Goal: Task Accomplishment & Management: Use online tool/utility

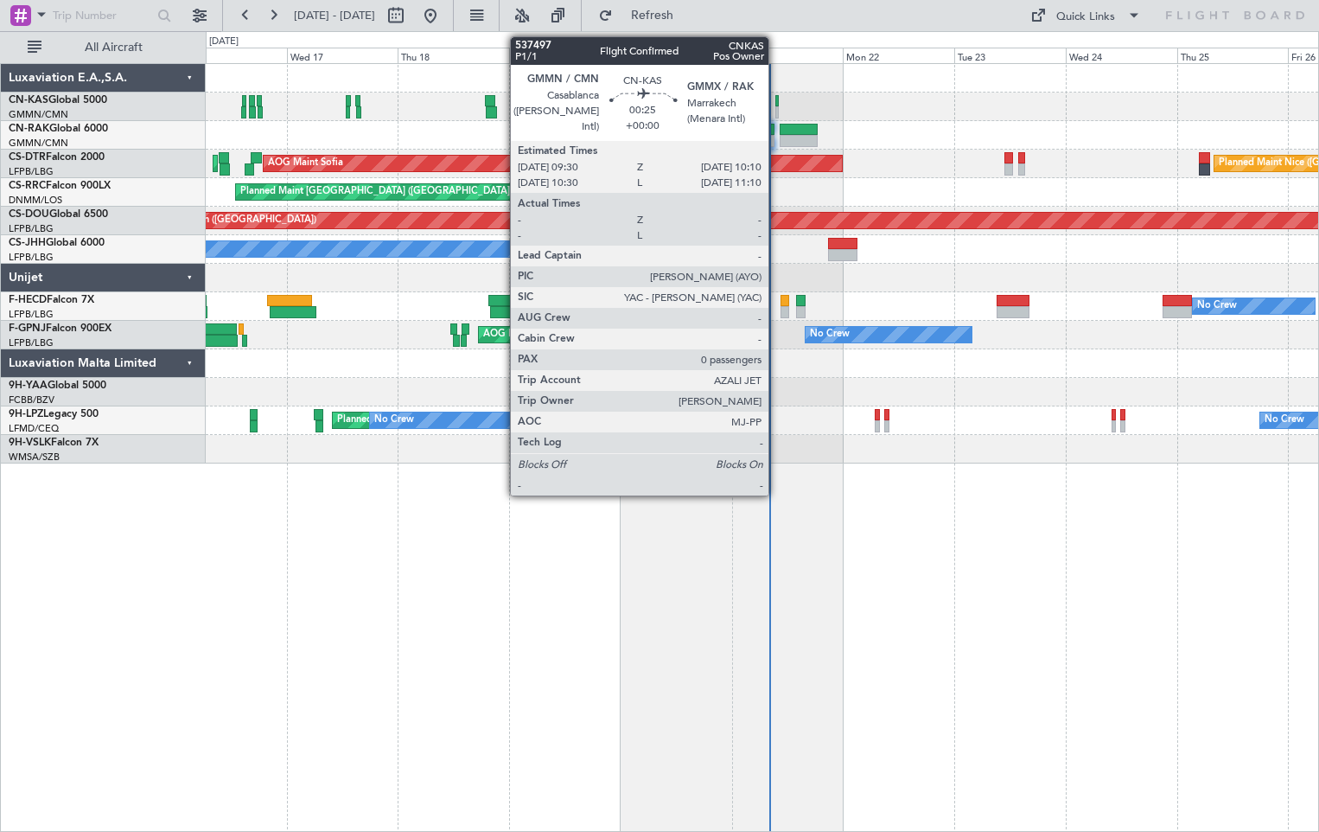
click at [776, 102] on div at bounding box center [776, 101] width 3 height 12
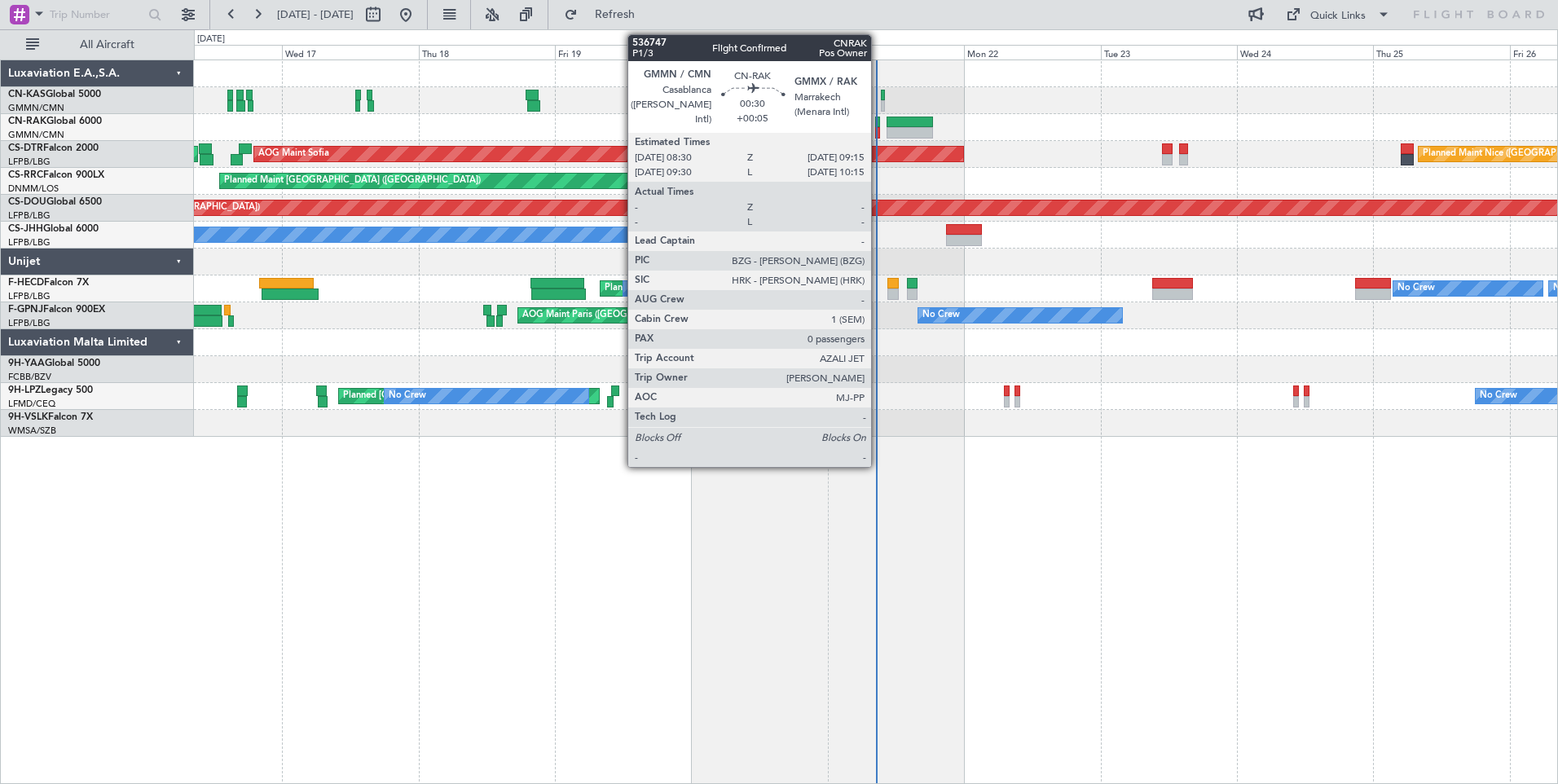
click at [878, 126] on div at bounding box center [877, 122] width 5 height 11
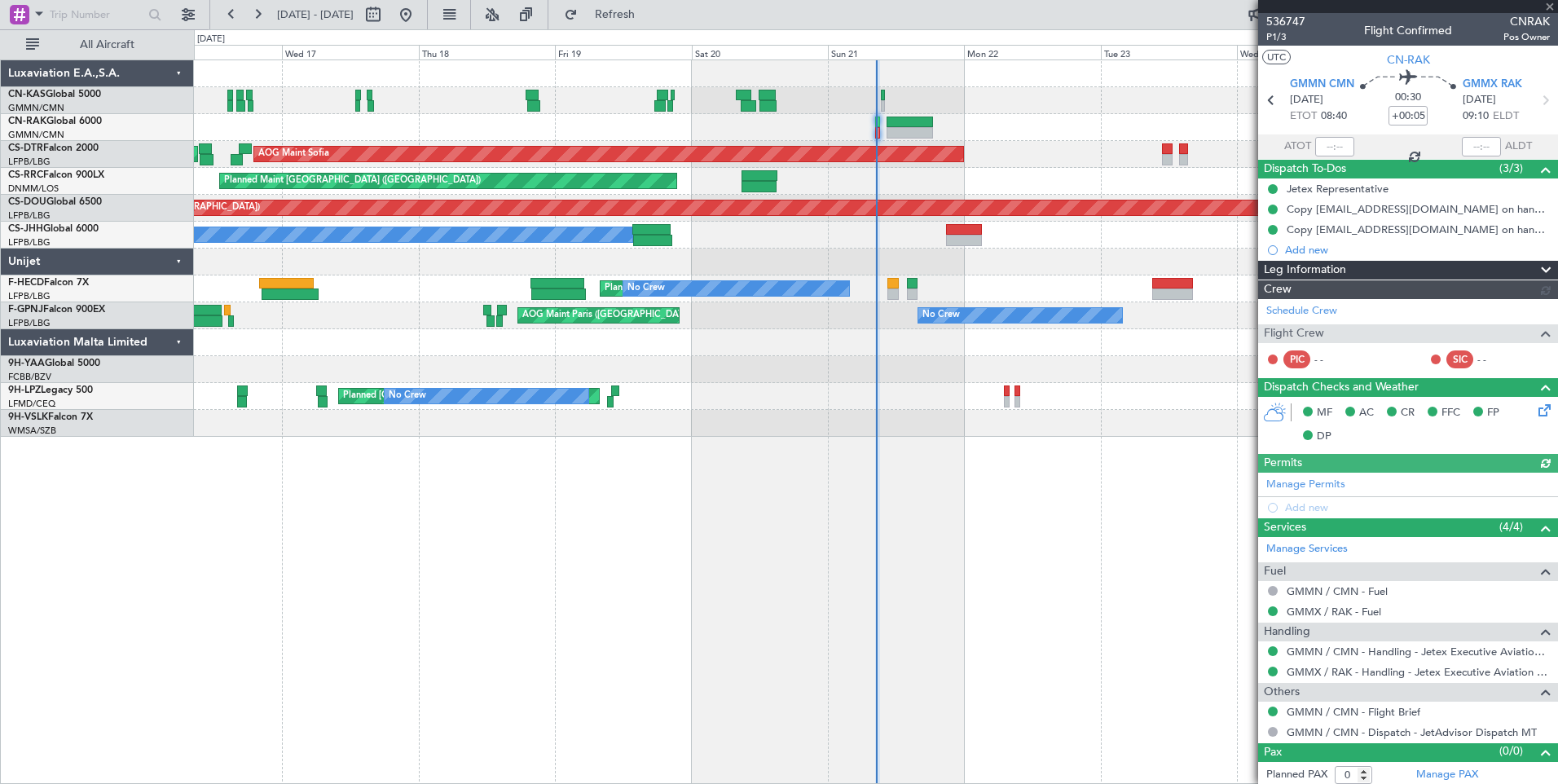
type input "[PERSON_NAME] ([PERSON_NAME])"
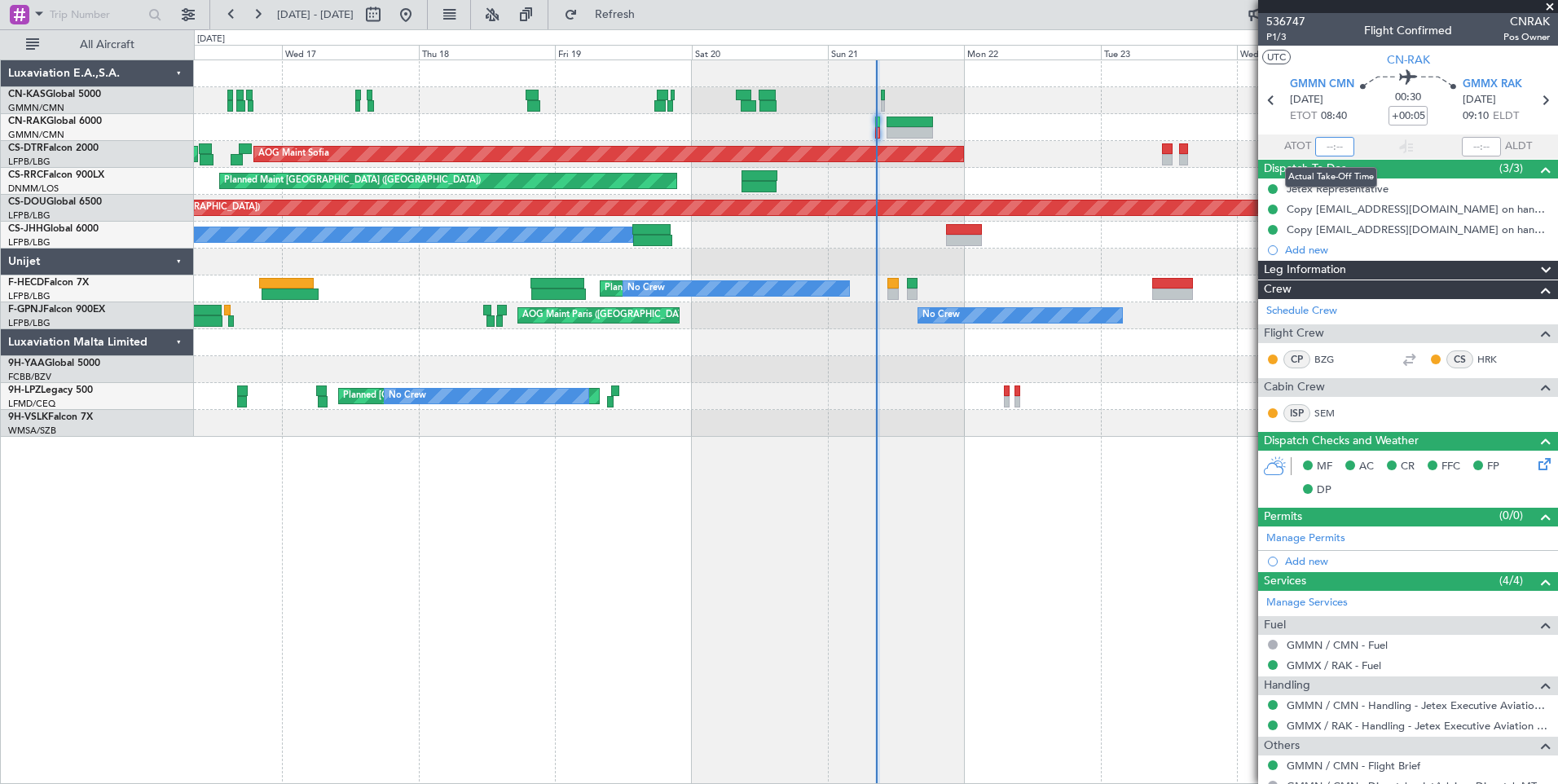
click at [1331, 147] on input "text" at bounding box center [1334, 146] width 39 height 20
type input "08:31"
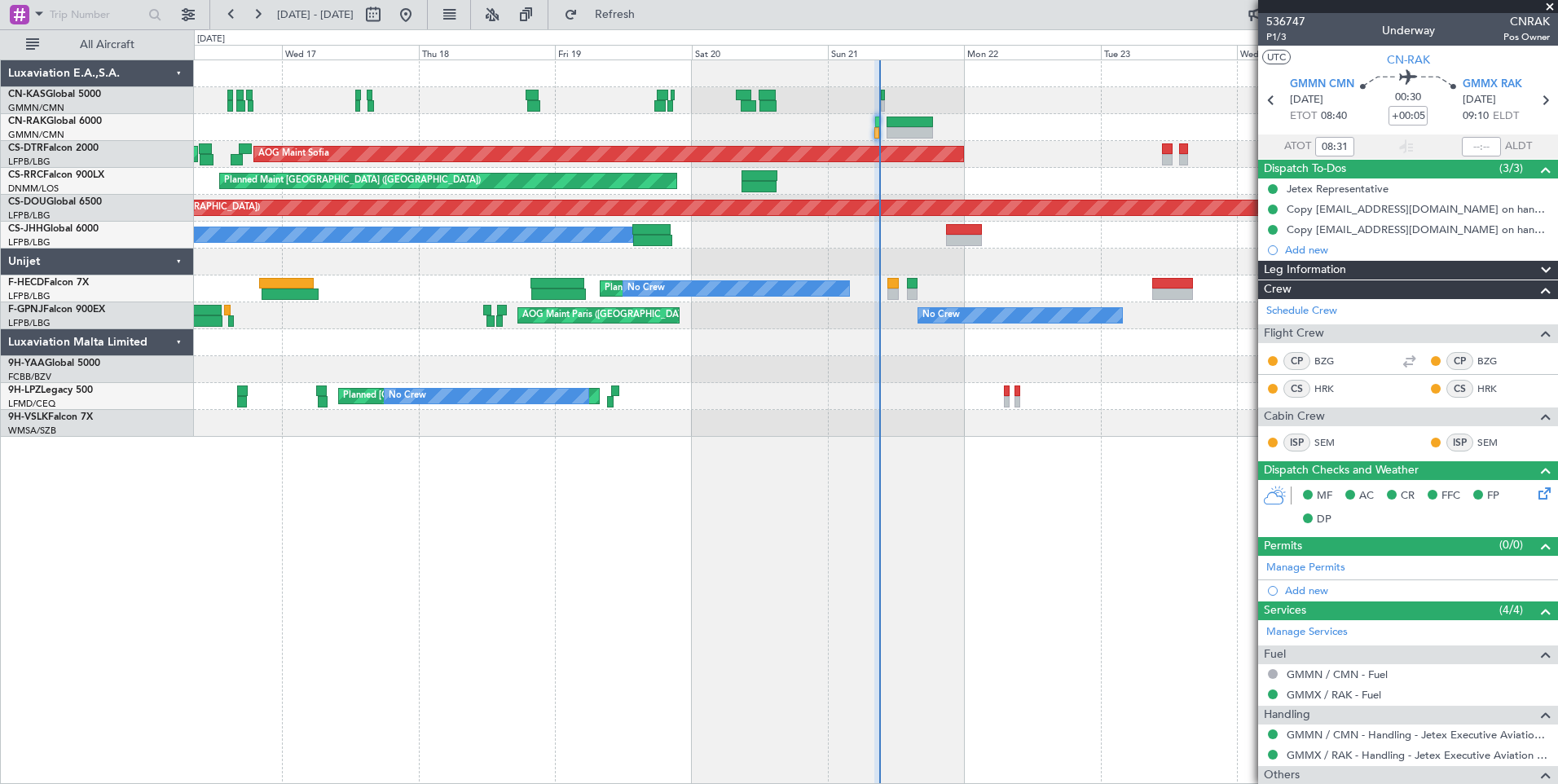
type input "[PERSON_NAME] ([PERSON_NAME])"
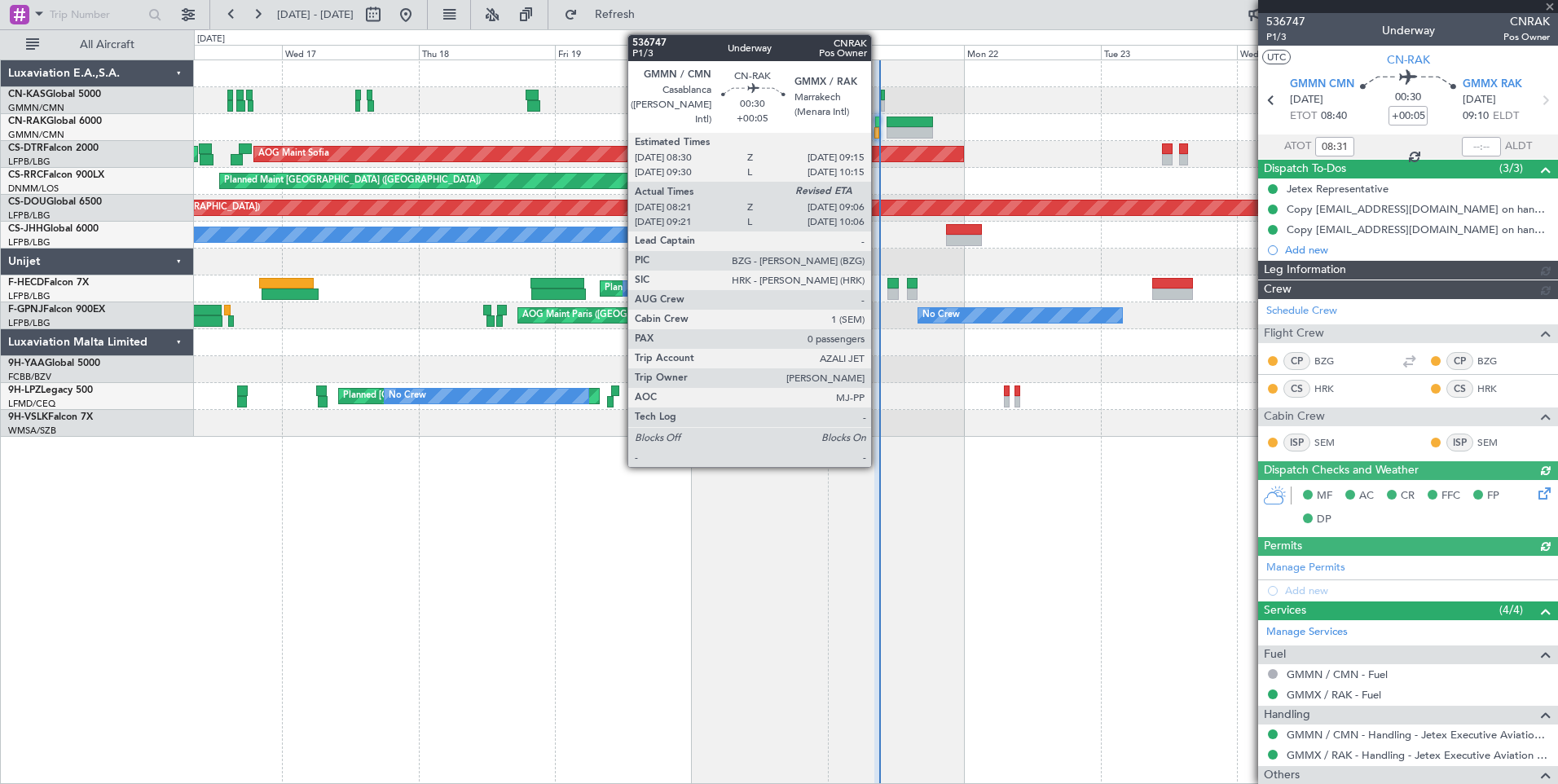
type input "[PERSON_NAME] ([PERSON_NAME])"
click at [878, 129] on div at bounding box center [877, 133] width 5 height 11
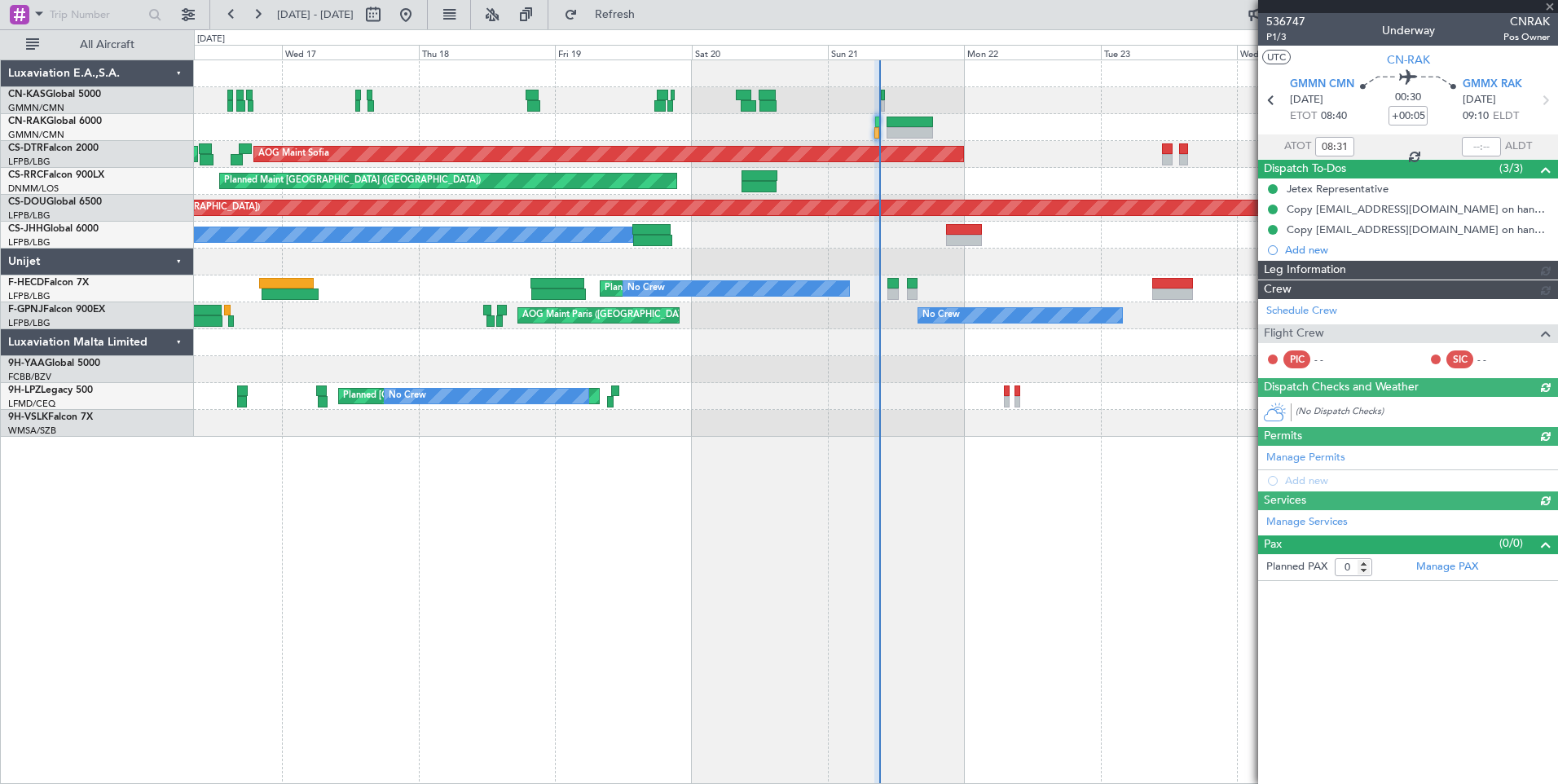
type input "[PERSON_NAME] ([PERSON_NAME])"
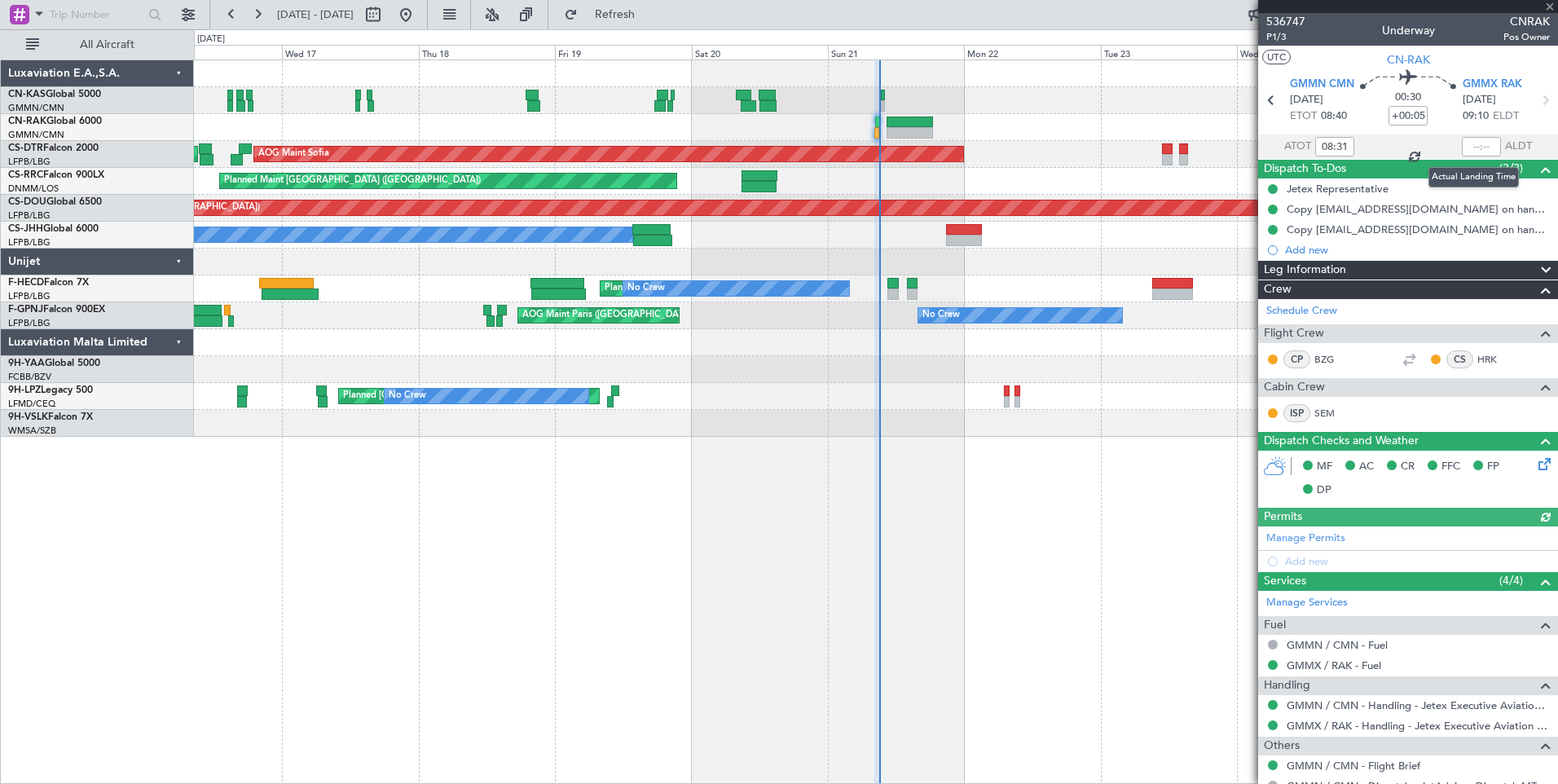
click at [1474, 147] on div at bounding box center [1481, 146] width 39 height 20
click at [1473, 145] on input "text" at bounding box center [1481, 146] width 39 height 20
type input "09:00"
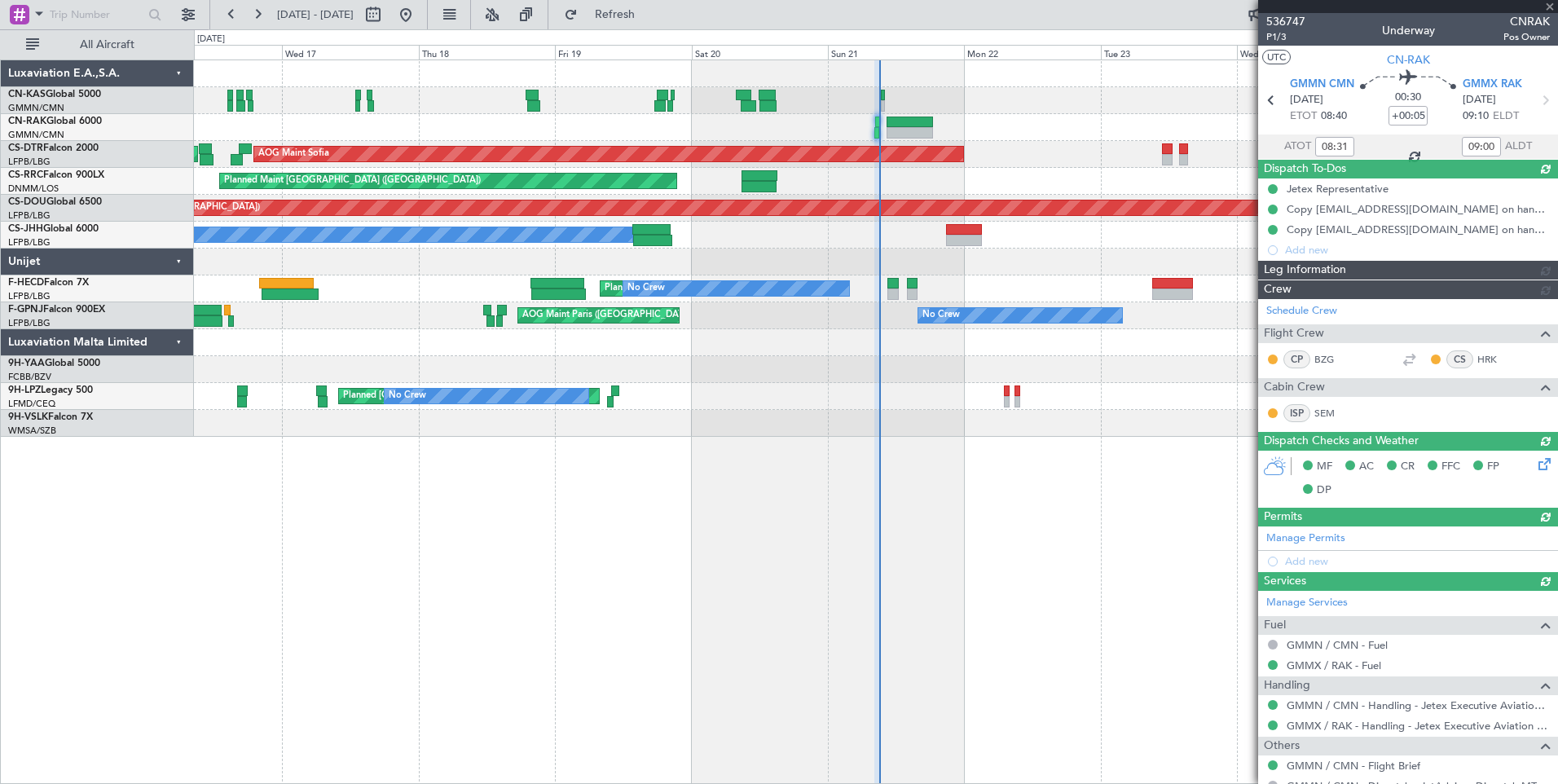
type input "[PERSON_NAME] ([PERSON_NAME])"
